Goal: Check status: Check status

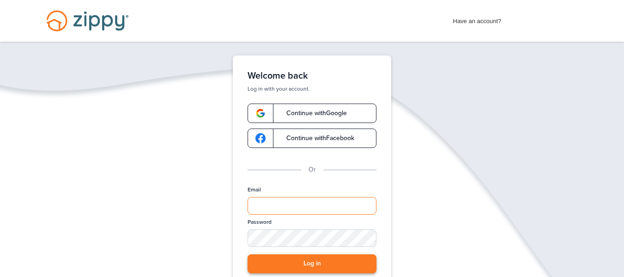
type input "**********"
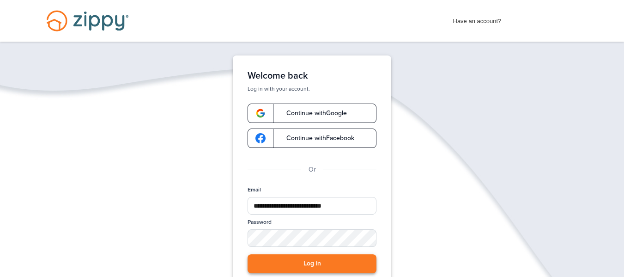
click at [324, 257] on button "Log in" at bounding box center [312, 263] width 129 height 19
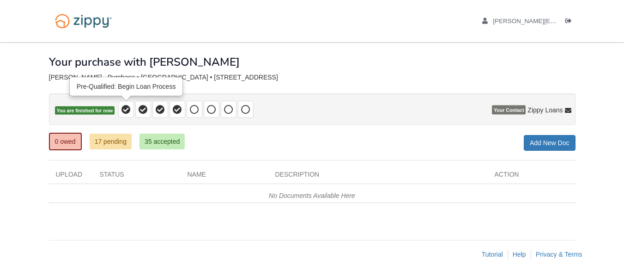
click at [126, 109] on icon at bounding box center [126, 109] width 9 height 9
click at [181, 110] on icon at bounding box center [177, 109] width 9 height 9
click at [180, 110] on icon at bounding box center [177, 109] width 9 height 9
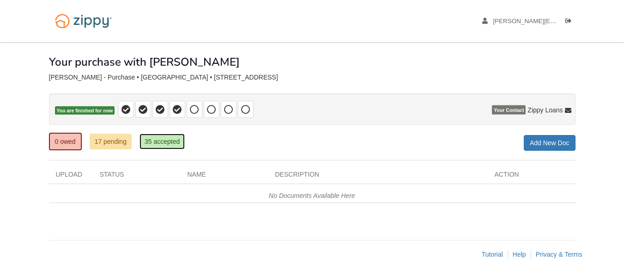
click at [169, 143] on link "35 accepted" at bounding box center [162, 142] width 45 height 16
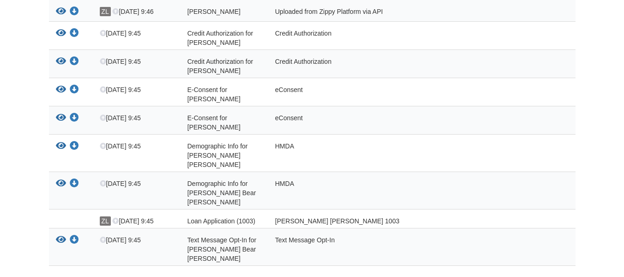
scroll to position [883, 0]
